Goal: Task Accomplishment & Management: Manage account settings

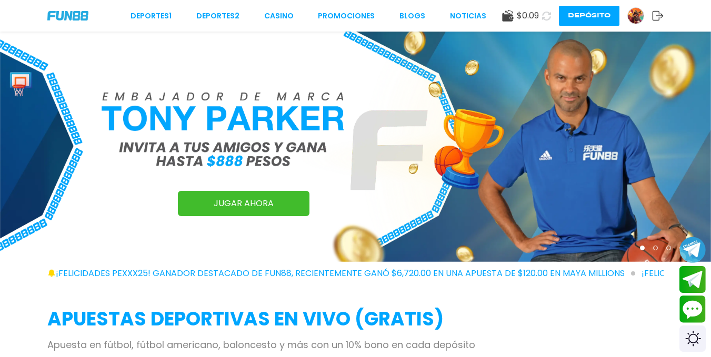
click at [633, 14] on img at bounding box center [636, 16] width 16 height 16
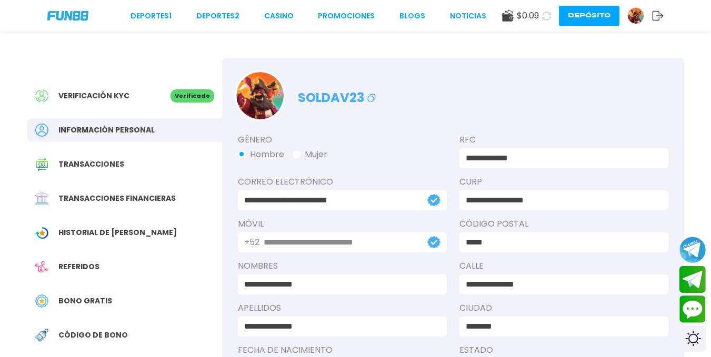
click at [148, 204] on span "Transacciones financieras" at bounding box center [116, 198] width 117 height 11
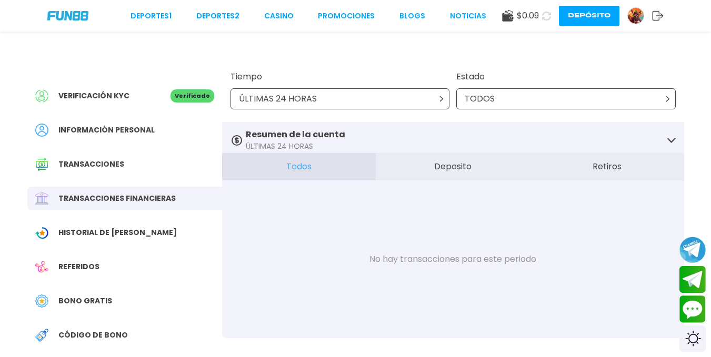
click at [368, 94] on div "ÚLTIMAS 24 HORAS" at bounding box center [341, 98] width 220 height 21
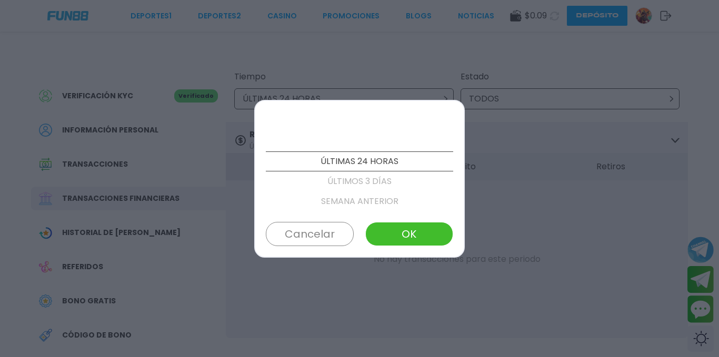
click at [386, 186] on p "ÚLTIMOS 3 DÍAS" at bounding box center [359, 182] width 187 height 20
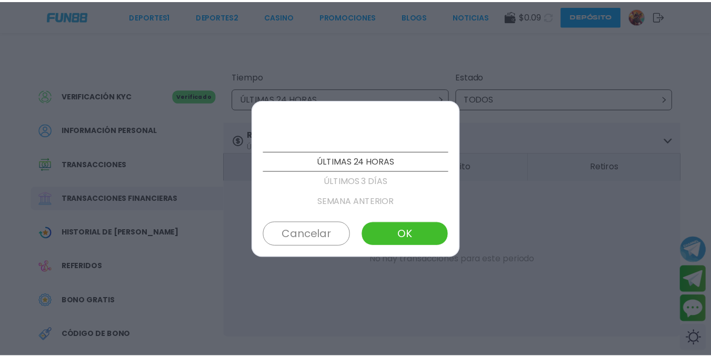
scroll to position [20, 0]
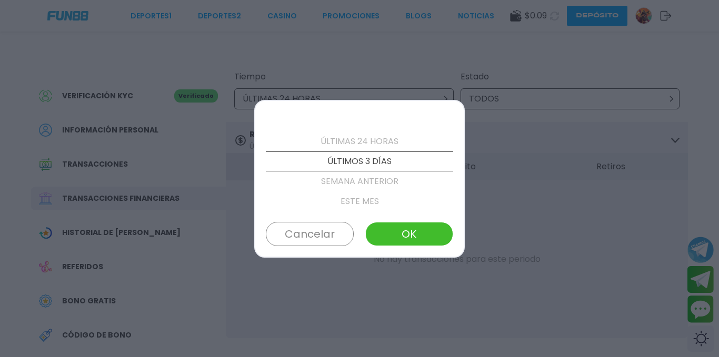
click at [391, 222] on div "ÚLTIMAS 24 HORAS ÚLTIMOS 3 DÍAS SEMANA ANTERIOR ESTE MES MES ANTERIOR ÚLTIMOS 3…" at bounding box center [359, 179] width 211 height 158
click at [394, 225] on button "OK" at bounding box center [409, 234] width 88 height 24
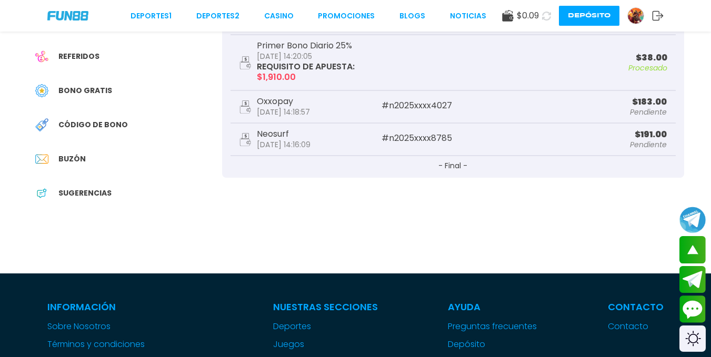
scroll to position [0, 0]
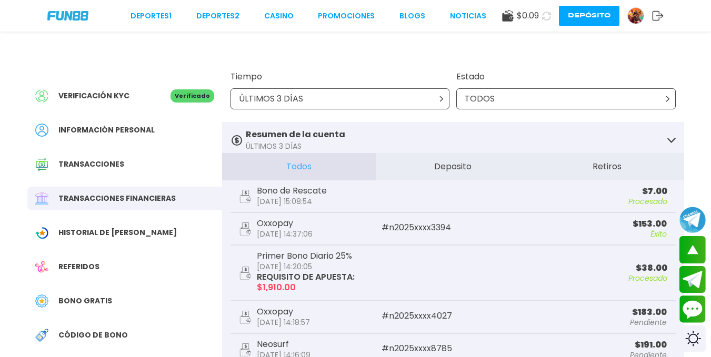
click at [132, 245] on div "Historial de Bonos" at bounding box center [124, 233] width 195 height 24
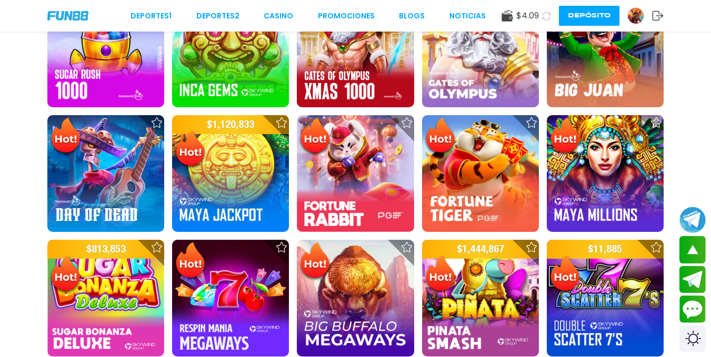
scroll to position [526, 0]
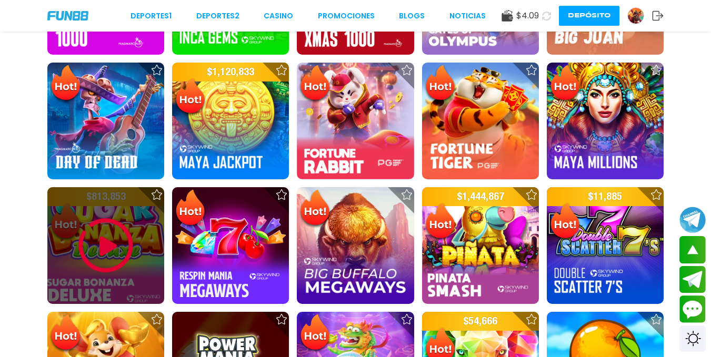
click at [107, 270] on img at bounding box center [105, 245] width 63 height 63
